Goal: Information Seeking & Learning: Learn about a topic

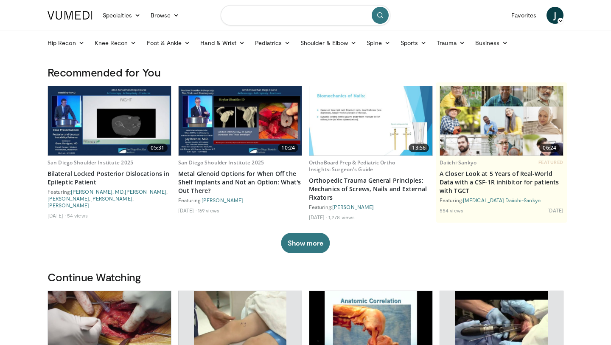
click at [282, 23] on input "Search topics, interventions" at bounding box center [306, 15] width 170 height 20
type input "**********"
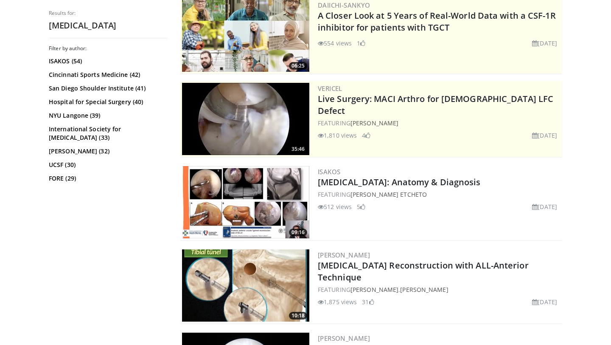
scroll to position [96, 0]
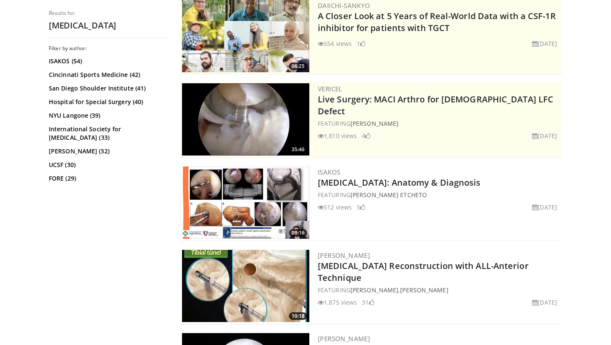
click at [257, 276] on img at bounding box center [245, 286] width 127 height 72
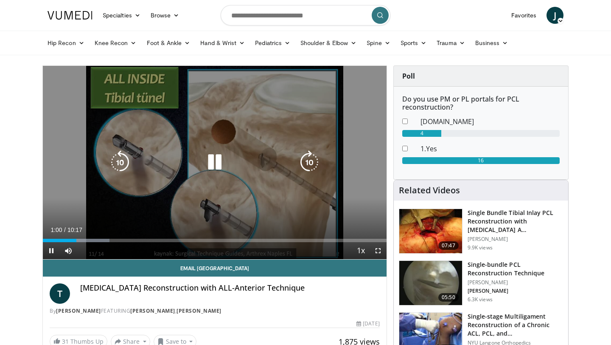
click at [218, 163] on icon "Video Player" at bounding box center [215, 162] width 24 height 24
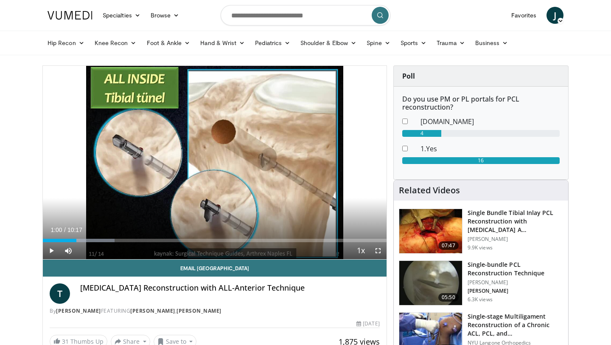
click at [429, 280] on img at bounding box center [431, 283] width 63 height 44
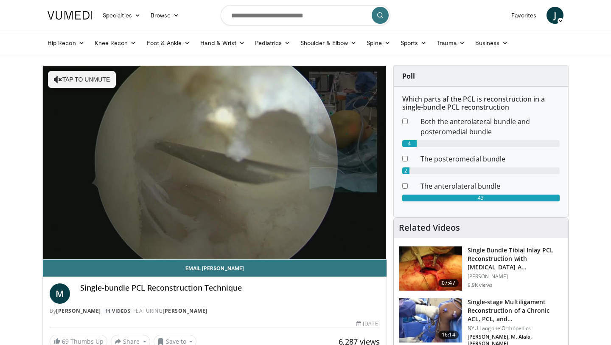
scroll to position [13, 0]
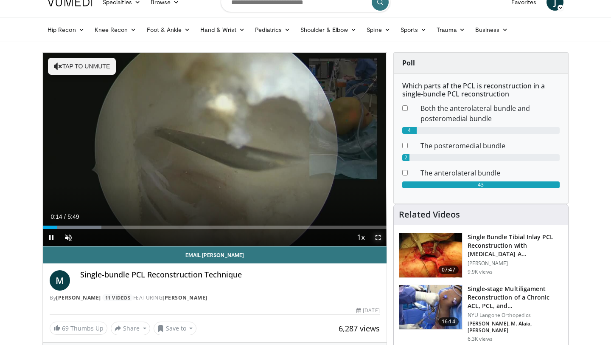
click at [379, 238] on span "Video Player" at bounding box center [378, 237] width 17 height 17
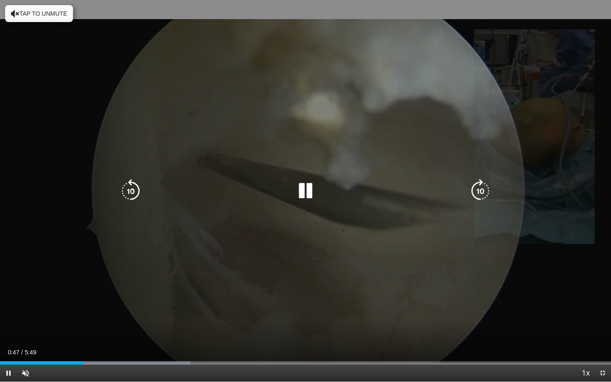
click at [307, 191] on icon "Video Player" at bounding box center [306, 191] width 24 height 24
click at [304, 192] on icon "Video Player" at bounding box center [306, 191] width 24 height 24
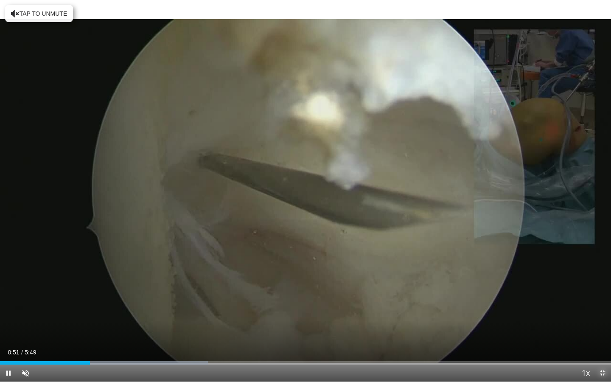
click at [603, 344] on span "Video Player" at bounding box center [602, 373] width 17 height 17
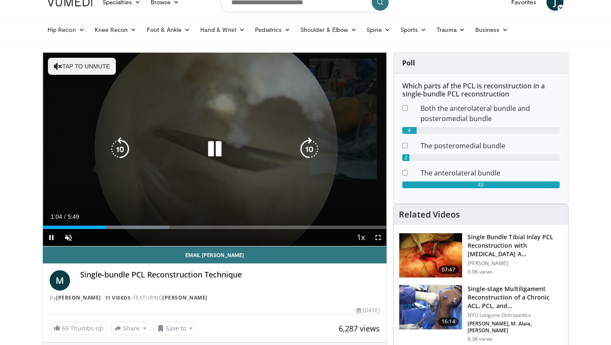
click at [80, 65] on button "Tap to unmute" at bounding box center [82, 66] width 68 height 17
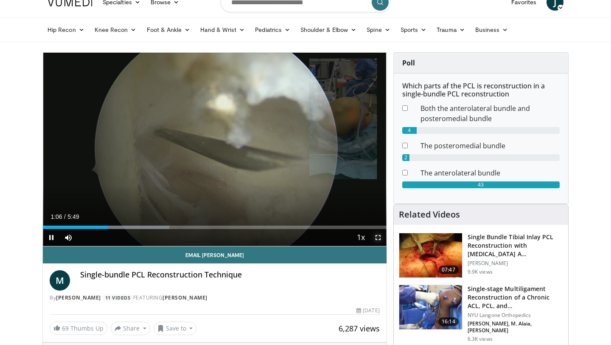
click at [374, 239] on span "Video Player" at bounding box center [378, 237] width 17 height 17
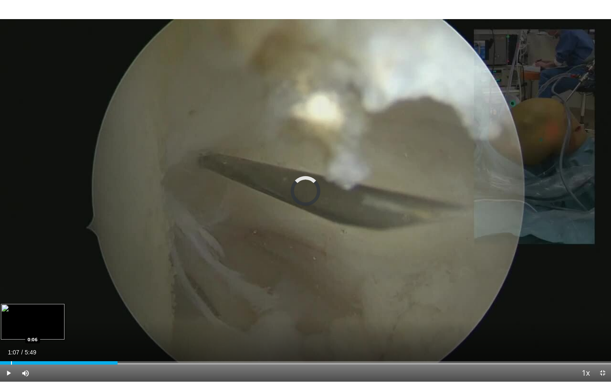
click at [11, 344] on div "Progress Bar" at bounding box center [11, 362] width 1 height 3
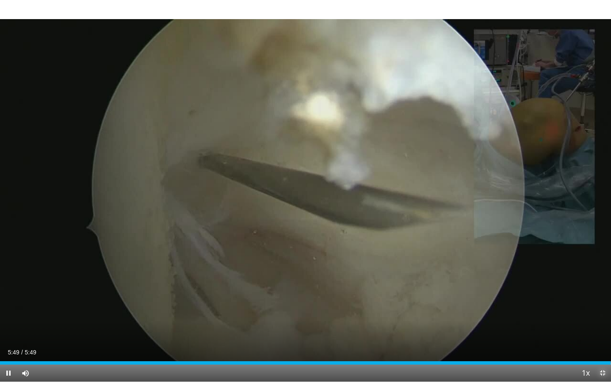
click at [603, 344] on span "Video Player" at bounding box center [602, 373] width 17 height 17
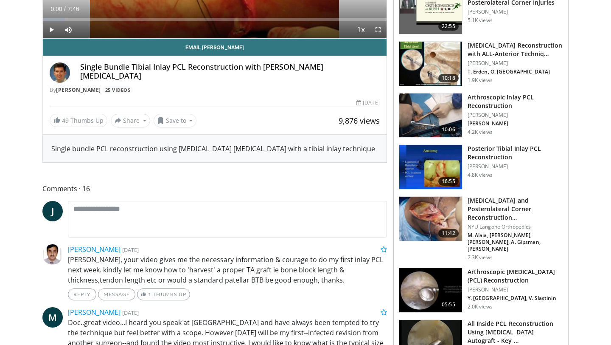
scroll to position [231, 0]
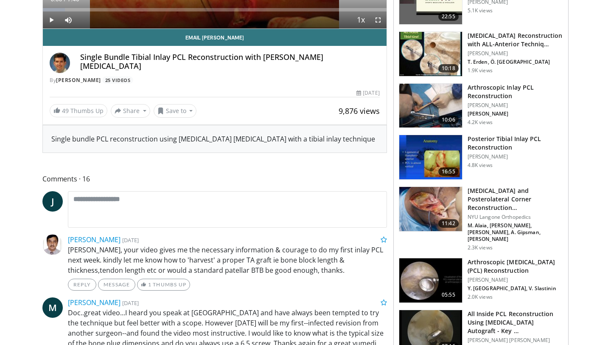
click at [424, 266] on img at bounding box center [431, 280] width 63 height 44
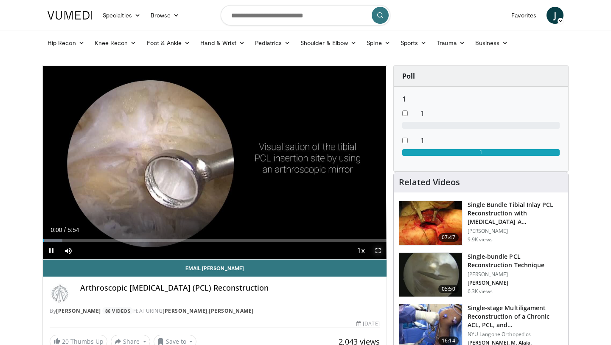
click at [375, 250] on span "Video Player" at bounding box center [378, 250] width 17 height 17
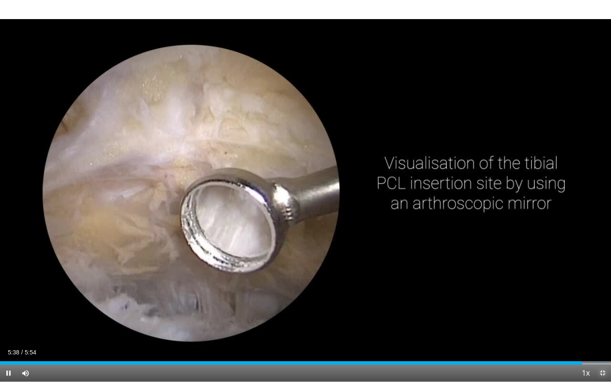
click at [604, 344] on span "Video Player" at bounding box center [602, 373] width 17 height 17
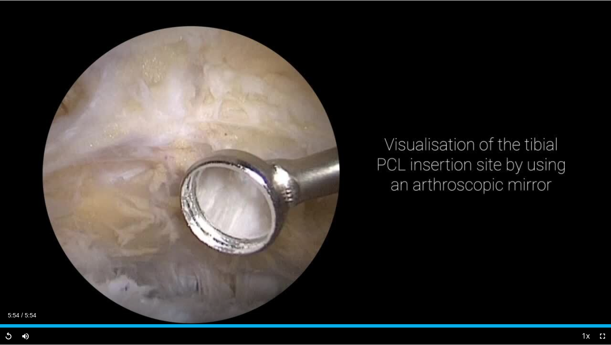
scroll to position [746, 0]
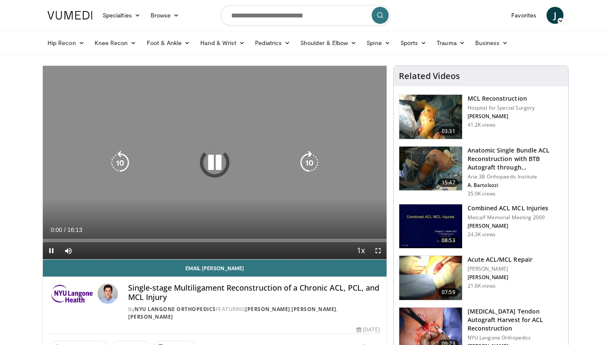
click at [214, 158] on icon "Video Player" at bounding box center [215, 163] width 24 height 24
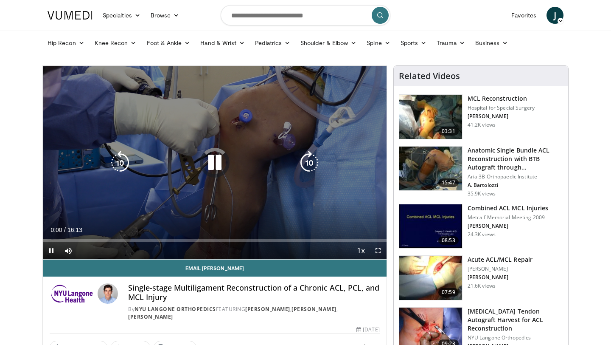
click at [212, 158] on icon "Video Player" at bounding box center [215, 163] width 24 height 24
